Goal: Information Seeking & Learning: Learn about a topic

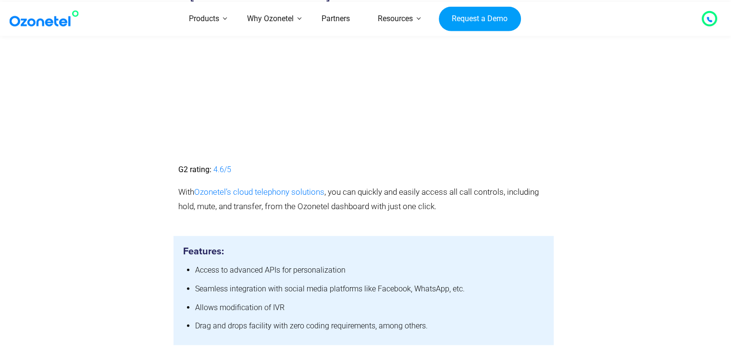
scroll to position [2312, 0]
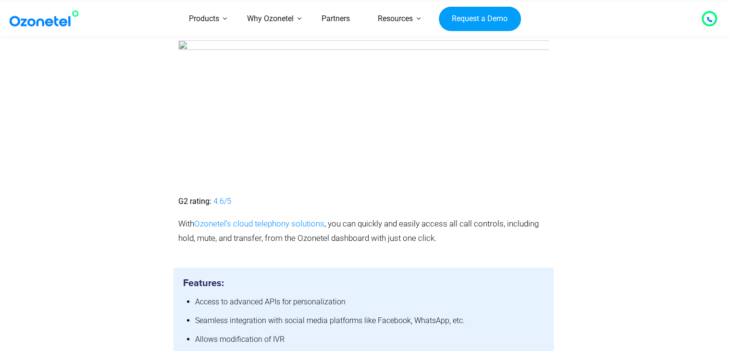
click at [270, 219] on span "Ozonetel’s cloud telephony solutions" at bounding box center [259, 224] width 130 height 10
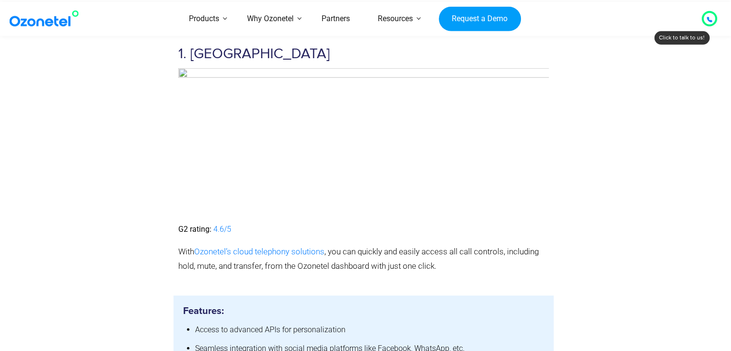
scroll to position [2285, 0]
click at [482, 177] on img at bounding box center [363, 141] width 371 height 147
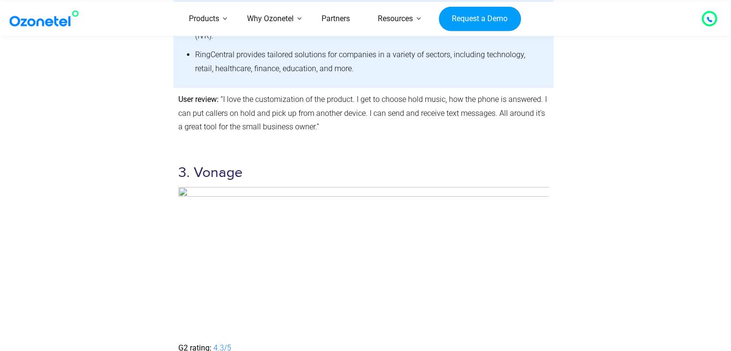
scroll to position [3251, 0]
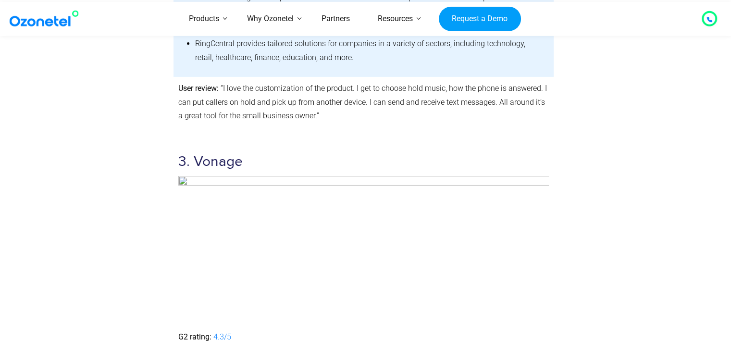
drag, startPoint x: 225, startPoint y: 175, endPoint x: 199, endPoint y: 161, distance: 29.7
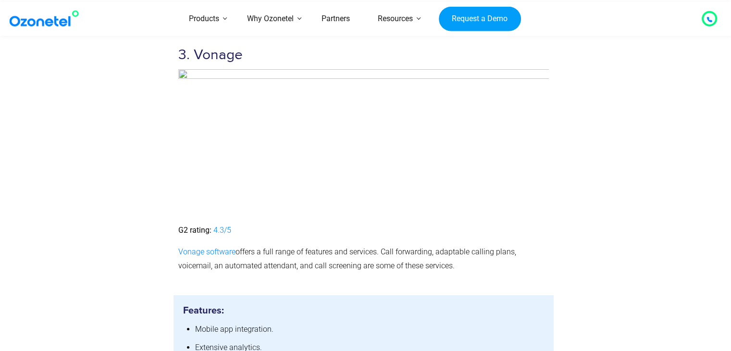
scroll to position [3347, 0]
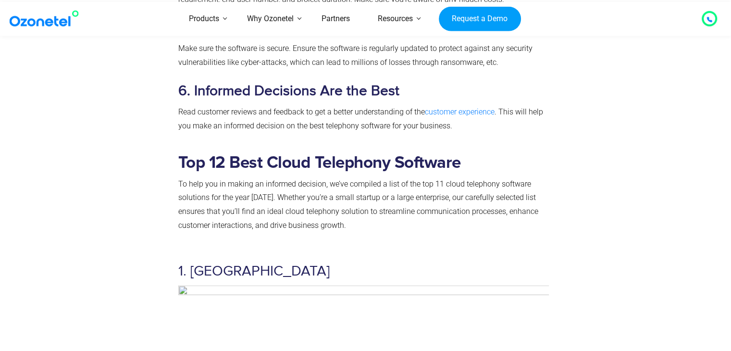
scroll to position [2259, 0]
